Goal: Task Accomplishment & Management: Manage account settings

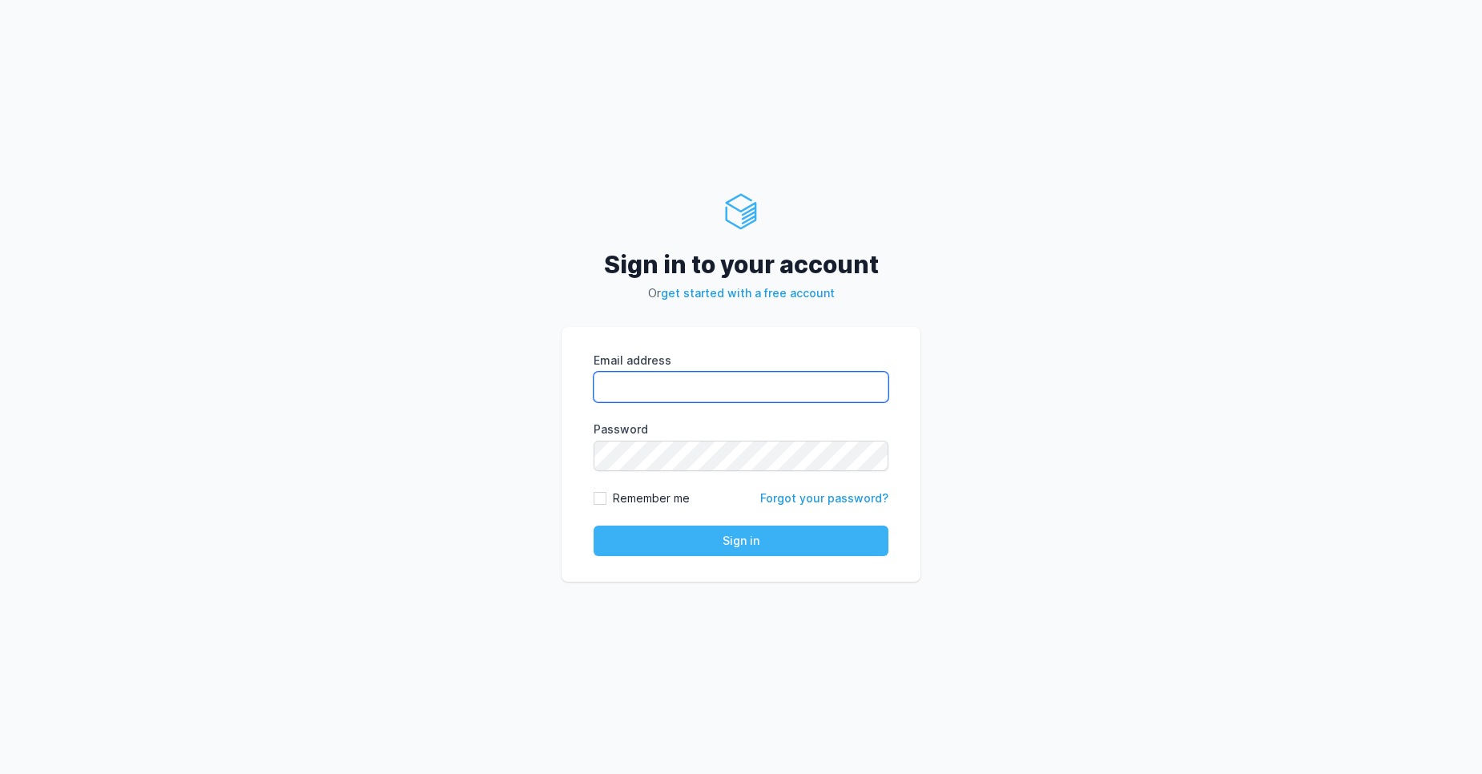
type input "ajay.pareek@cdmx.in"
click at [734, 552] on button "Sign in" at bounding box center [740, 540] width 295 height 30
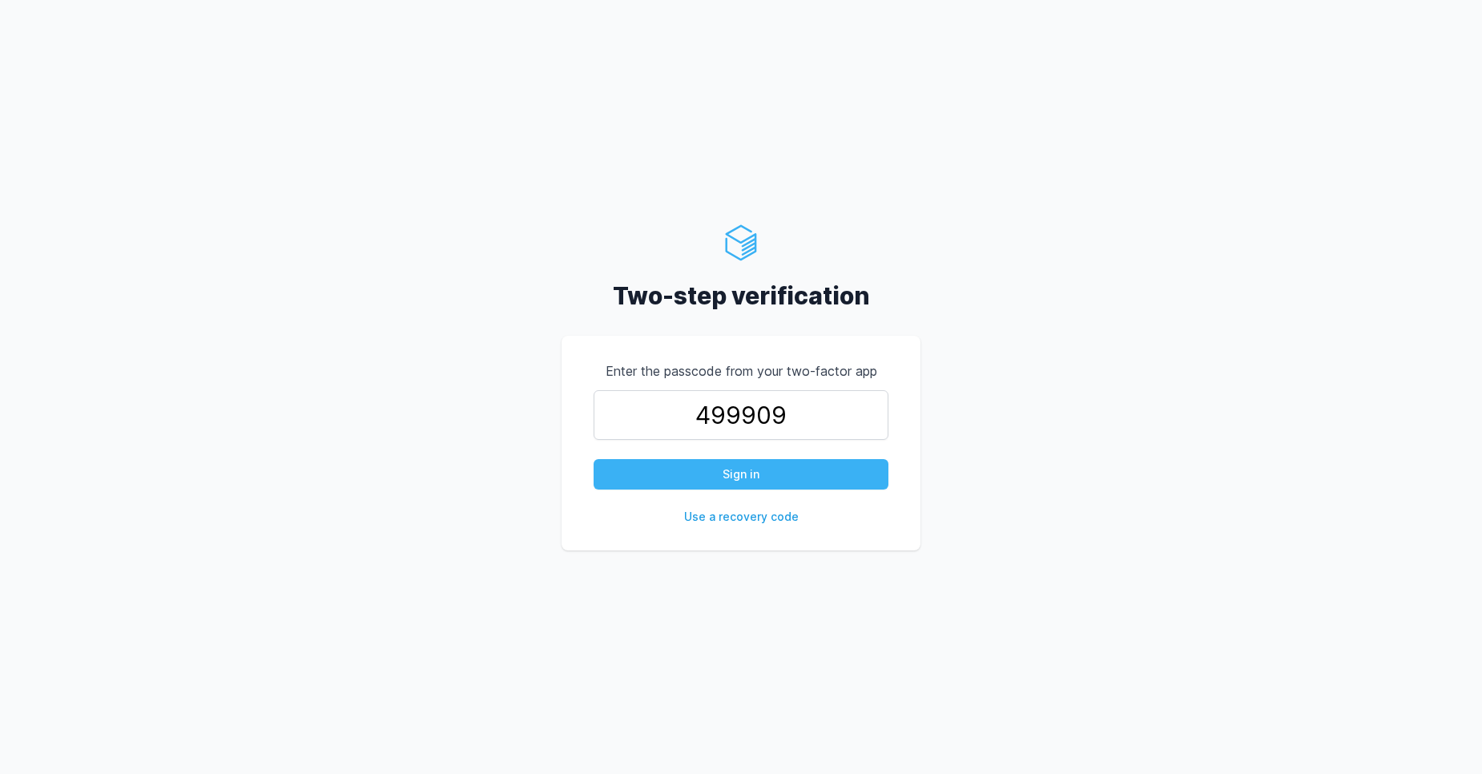
type input "499909"
click at [754, 465] on button "Sign in" at bounding box center [740, 474] width 295 height 30
